Goal: Transaction & Acquisition: Purchase product/service

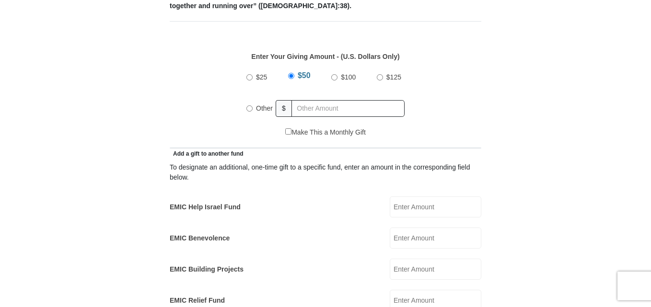
click at [251, 105] on input "Other" at bounding box center [249, 108] width 6 height 6
radio input "true"
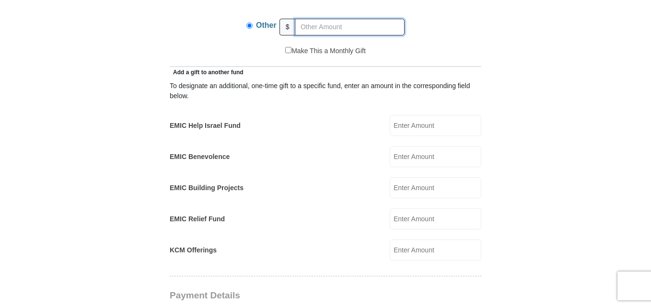
scroll to position [511, 0]
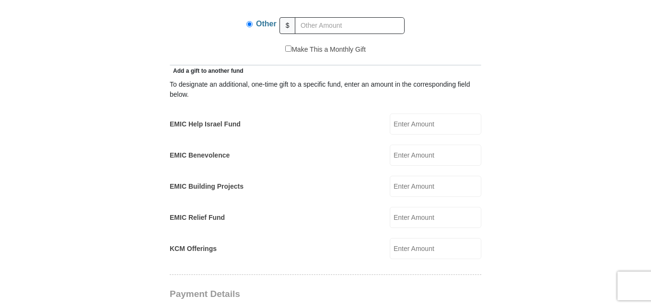
click at [444, 116] on input "EMIC Help Israel Fund" at bounding box center [436, 124] width 92 height 21
type input "105.00"
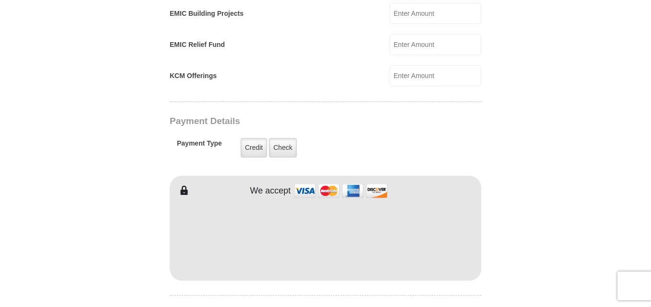
scroll to position [713, 0]
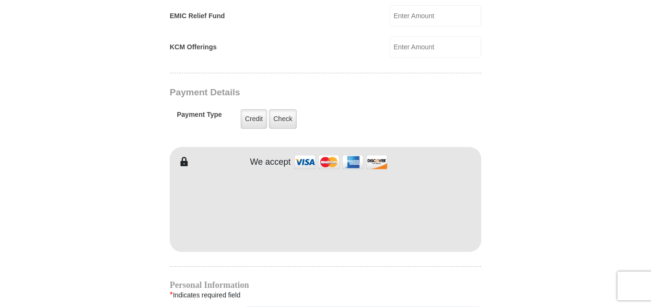
type input "[PERSON_NAME]"
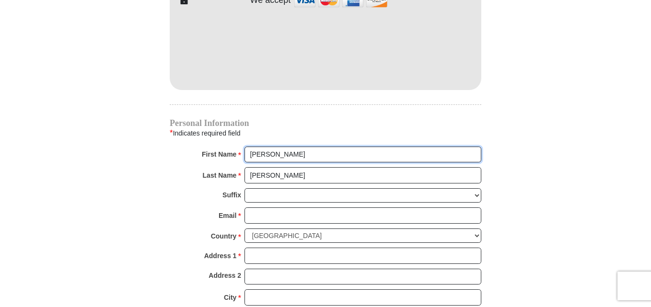
scroll to position [876, 0]
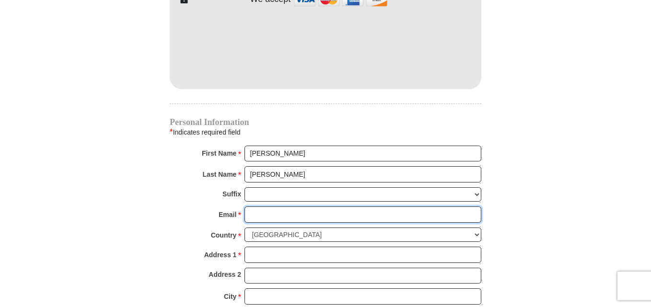
click at [352, 207] on input "Email *" at bounding box center [363, 215] width 237 height 16
type input "sbrownin@terpmail.umd.edu"
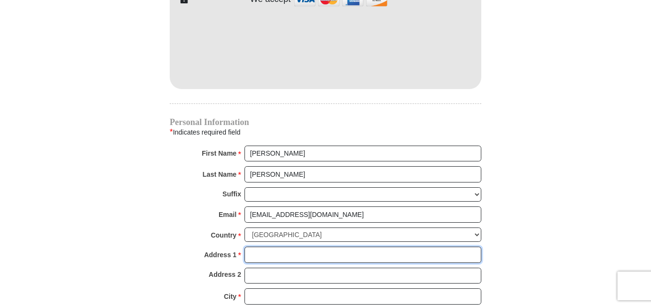
type input "7005 Southport Road"
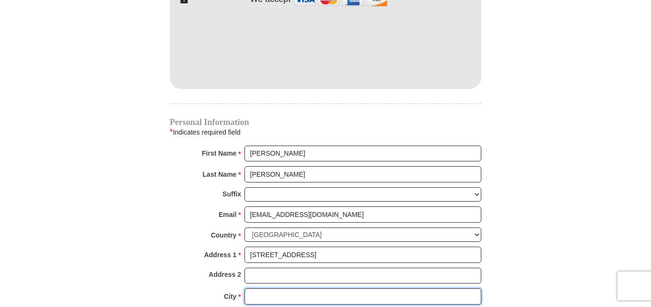
type input "Peoria"
select select "IL"
type input "61615"
type input "3093395184"
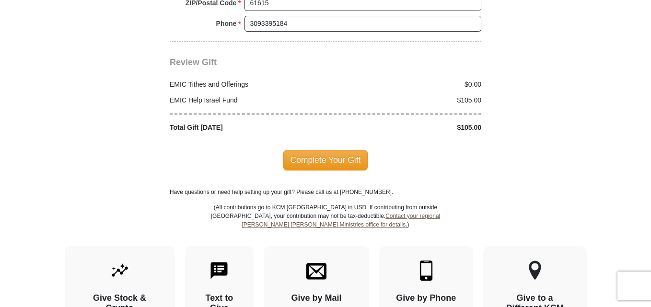
scroll to position [1207, 0]
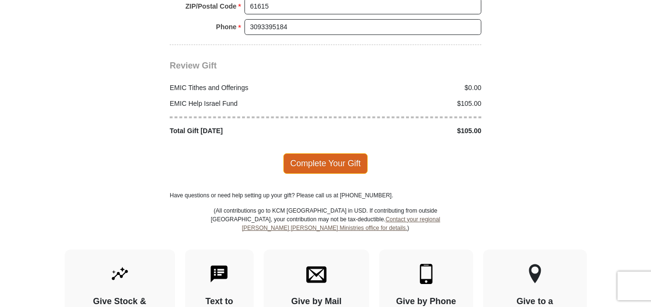
click at [339, 153] on span "Complete Your Gift" at bounding box center [325, 163] width 85 height 20
